Goal: Find specific page/section: Find specific page/section

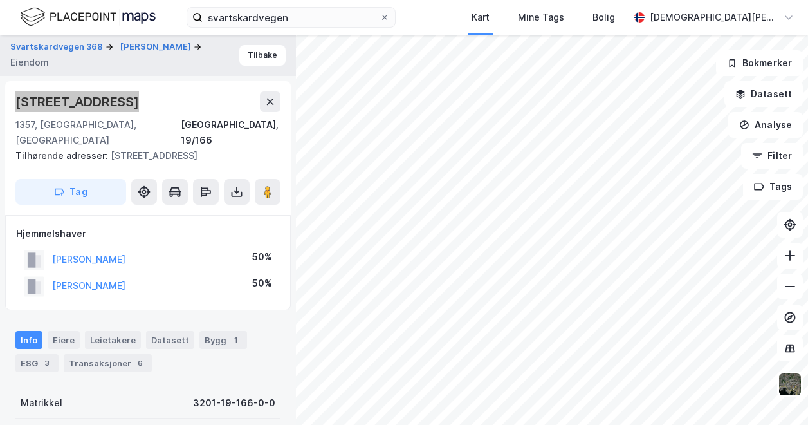
scroll to position [1, 0]
drag, startPoint x: 68, startPoint y: 1, endPoint x: 50, endPoint y: 12, distance: 20.8
click at [50, 12] on img at bounding box center [88, 17] width 135 height 23
